Goal: Find specific page/section: Find specific page/section

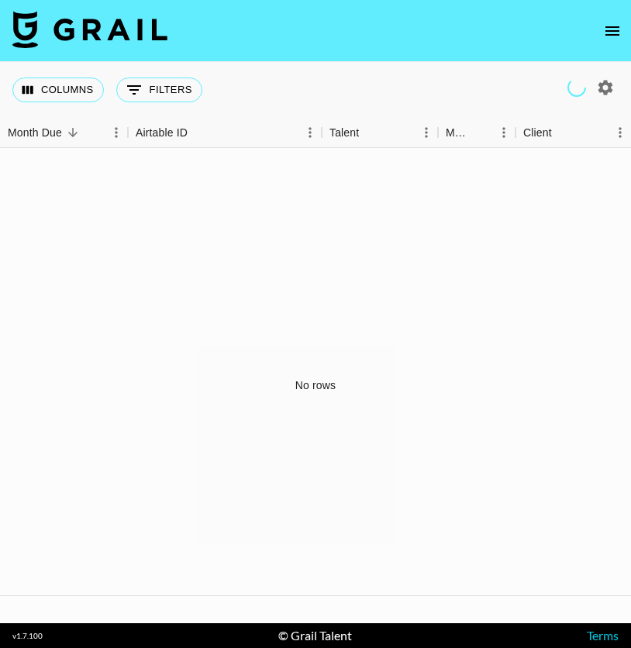
click at [592, 28] on nav at bounding box center [315, 31] width 631 height 62
click at [609, 29] on icon "open drawer" at bounding box center [612, 31] width 19 height 19
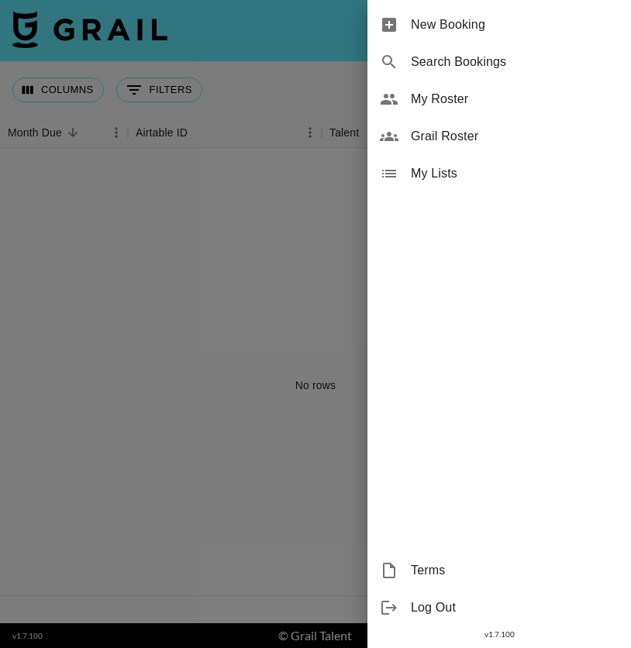
click at [437, 137] on span "Grail Roster" at bounding box center [515, 136] width 208 height 19
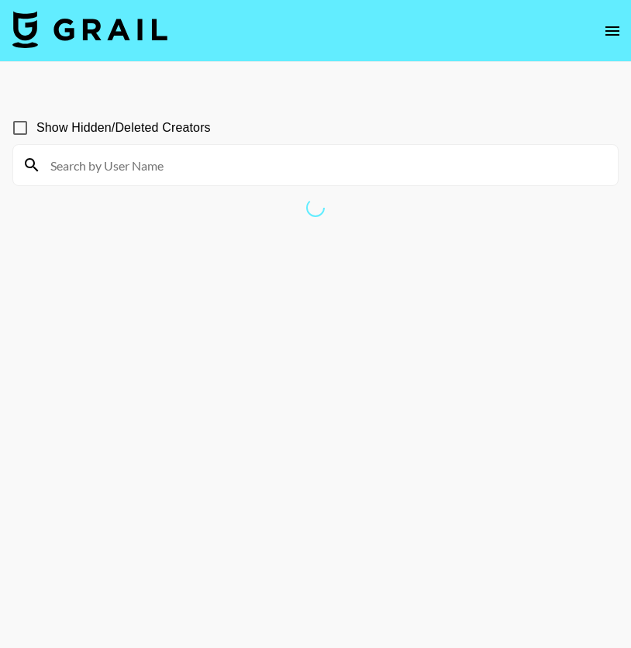
click at [609, 31] on icon "open drawer" at bounding box center [612, 31] width 19 height 19
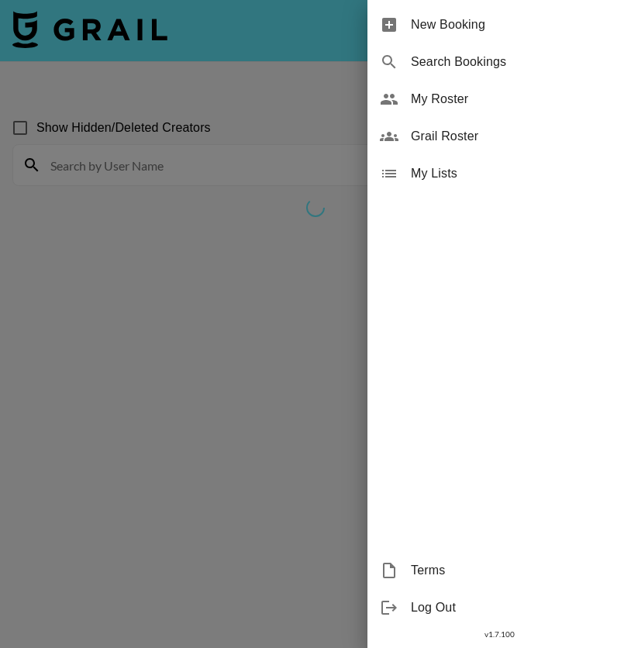
click at [437, 70] on span "Search Bookings" at bounding box center [515, 62] width 208 height 19
select select "id"
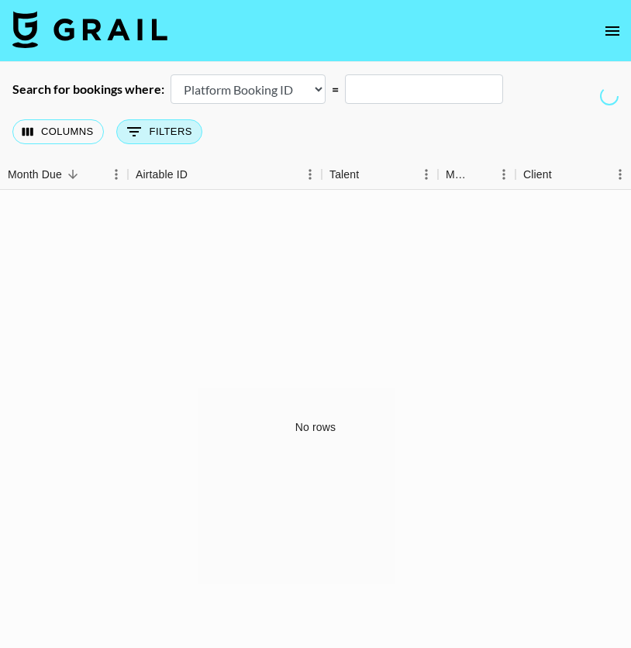
click at [154, 131] on button "0 Filters" at bounding box center [159, 131] width 86 height 25
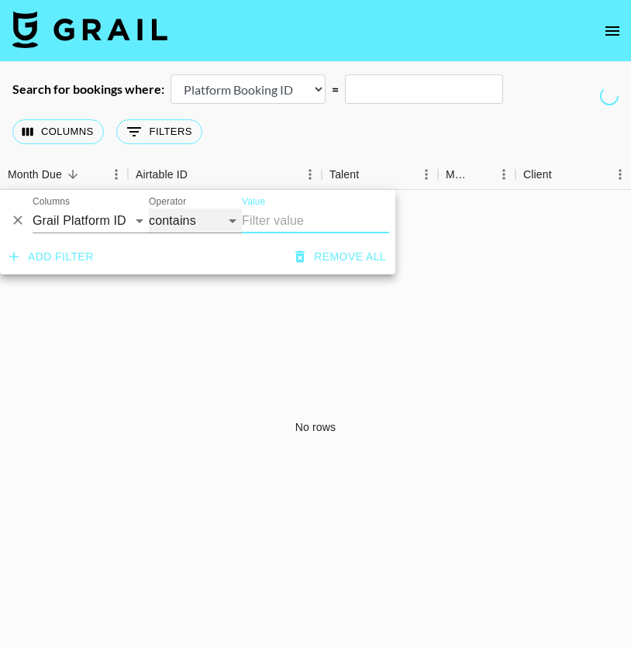
click at [199, 216] on select "contains equals starts with ends with is empty is not empty is any of" at bounding box center [195, 221] width 93 height 25
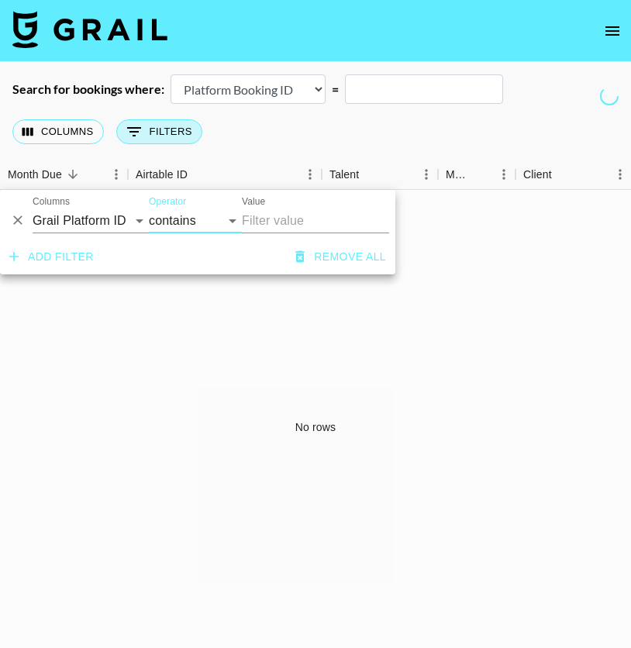
click at [158, 131] on button "0 Filters" at bounding box center [159, 131] width 86 height 25
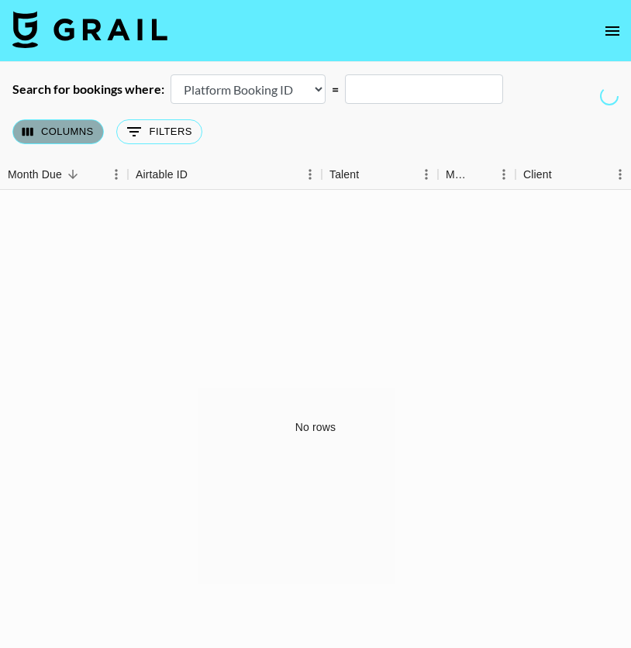
click at [59, 125] on button "Columns" at bounding box center [57, 131] width 91 height 25
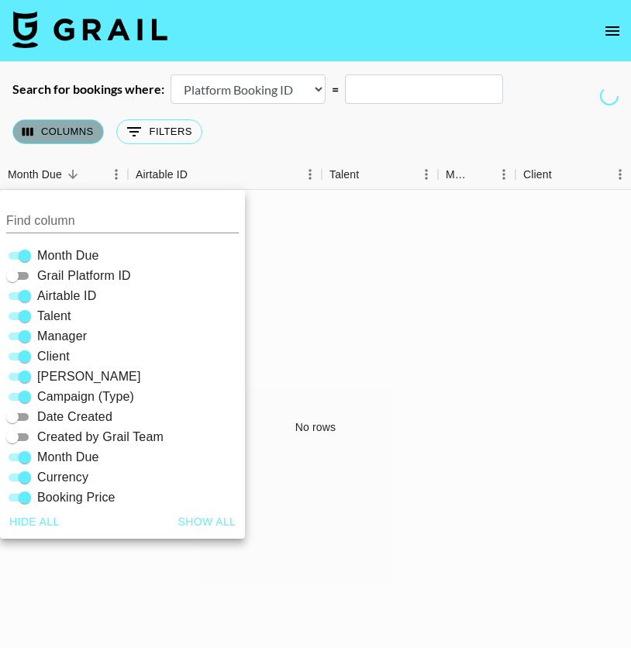
click at [60, 126] on button "Columns" at bounding box center [57, 131] width 91 height 25
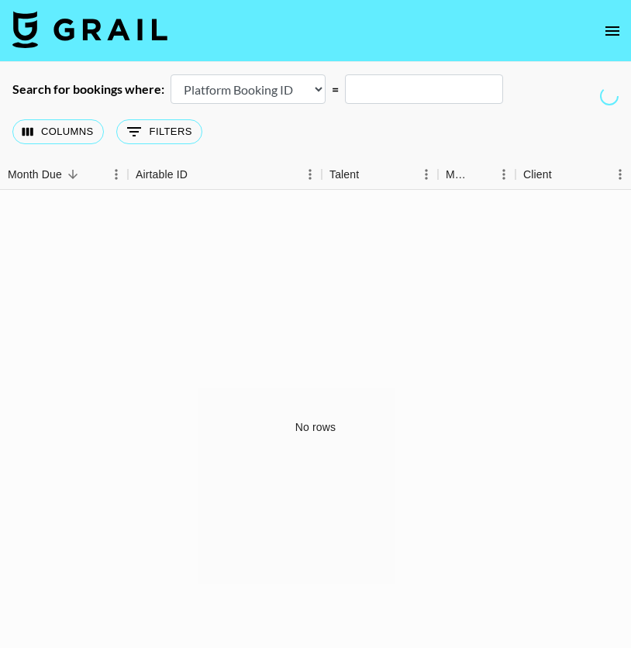
click at [333, 126] on div "Columns 0 Filters + Booking" at bounding box center [315, 132] width 631 height 56
click at [136, 28] on img at bounding box center [89, 29] width 155 height 37
